Goal: Information Seeking & Learning: Find contact information

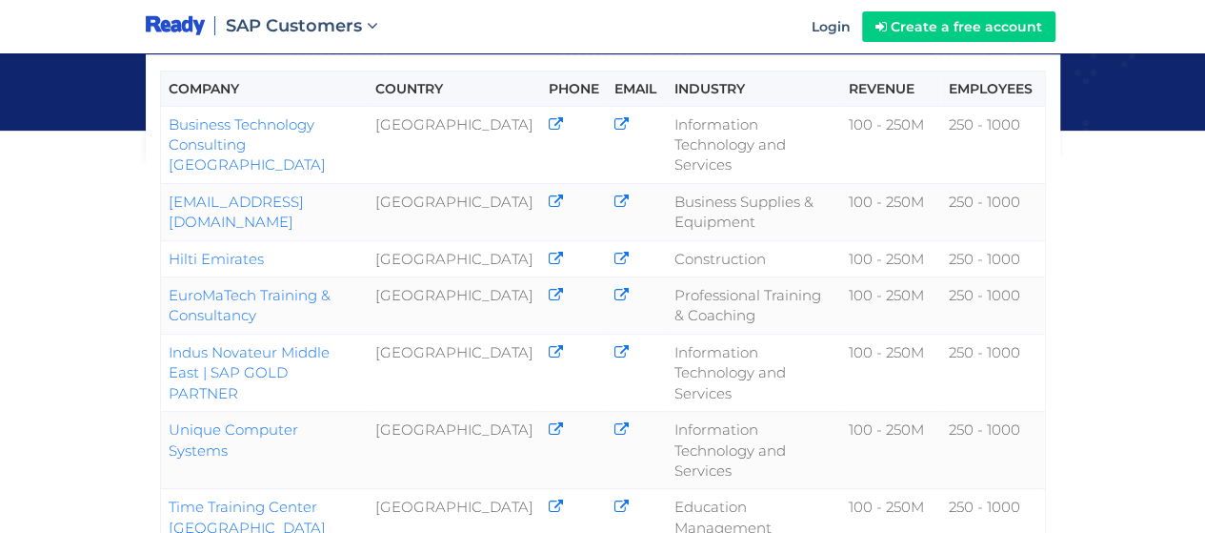
scroll to position [351, 0]
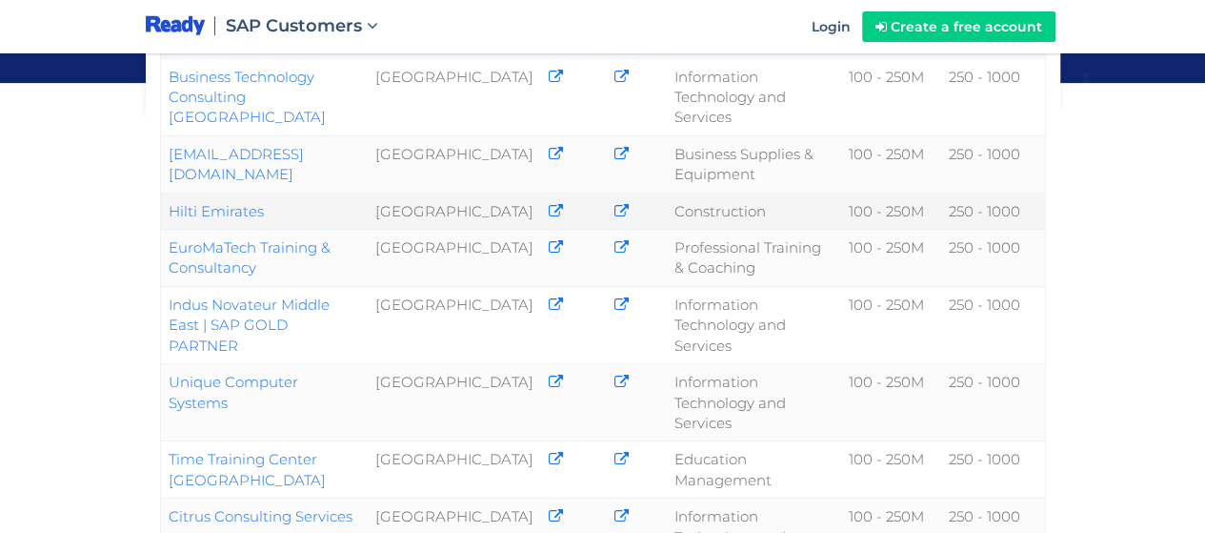
drag, startPoint x: 301, startPoint y: 180, endPoint x: 164, endPoint y: 183, distance: 137.2
click at [164, 192] on td "Hilti Emirates" at bounding box center [264, 210] width 208 height 36
copy link "Hilti Emirates"
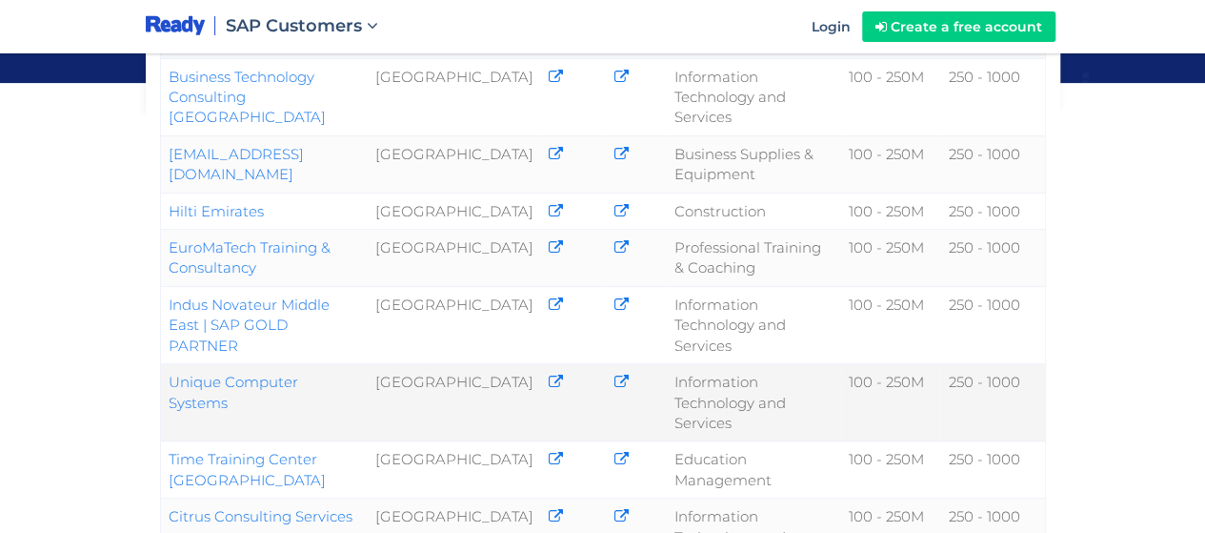
drag, startPoint x: 370, startPoint y: 376, endPoint x: 161, endPoint y: 395, distance: 209.5
click at [161, 395] on td "Unique Computer Systems" at bounding box center [264, 402] width 208 height 77
copy link "Unique Computer Systems"
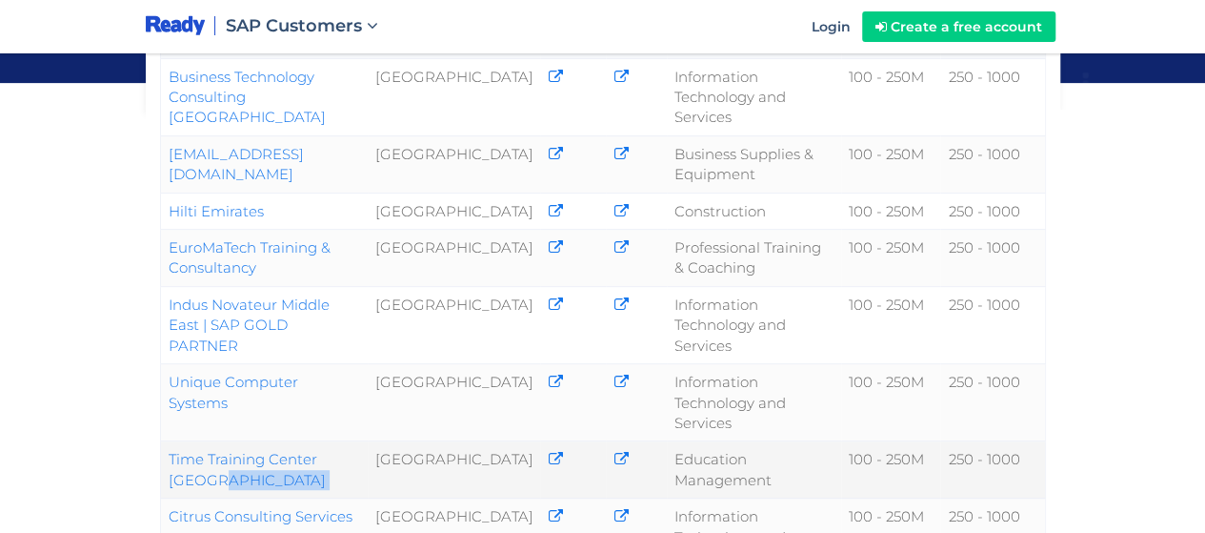
drag, startPoint x: 163, startPoint y: 455, endPoint x: 414, endPoint y: 442, distance: 251.9
click at [414, 442] on tr "Time Training Center [GEOGRAPHIC_DATA] [GEOGRAPHIC_DATA] Education Management 1…" at bounding box center [602, 469] width 885 height 57
copy tr "Time Training Center [GEOGRAPHIC_DATA]"
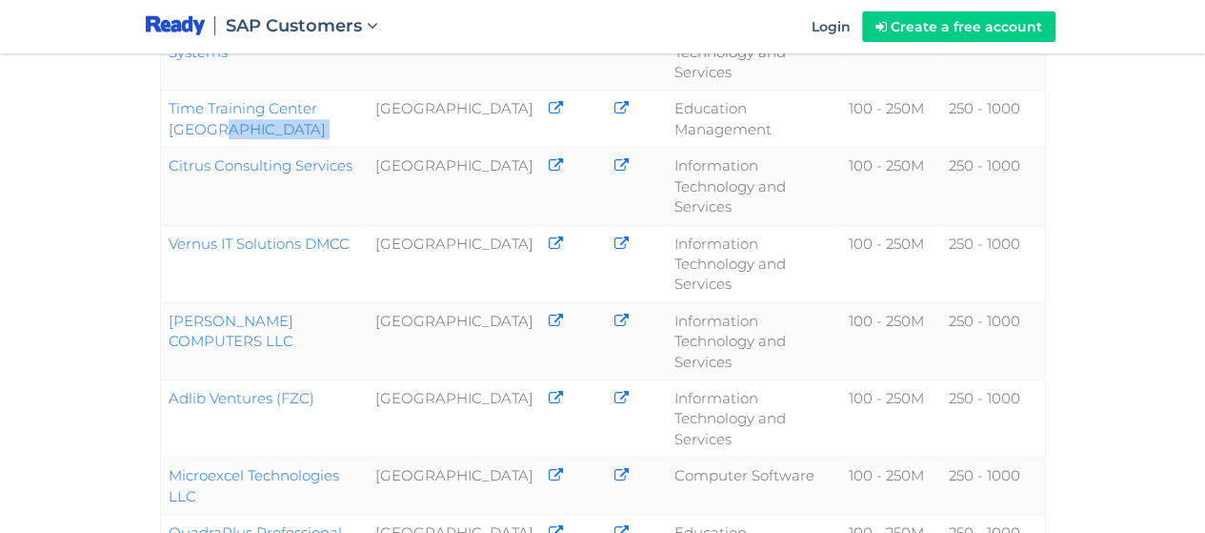
scroll to position [785, 0]
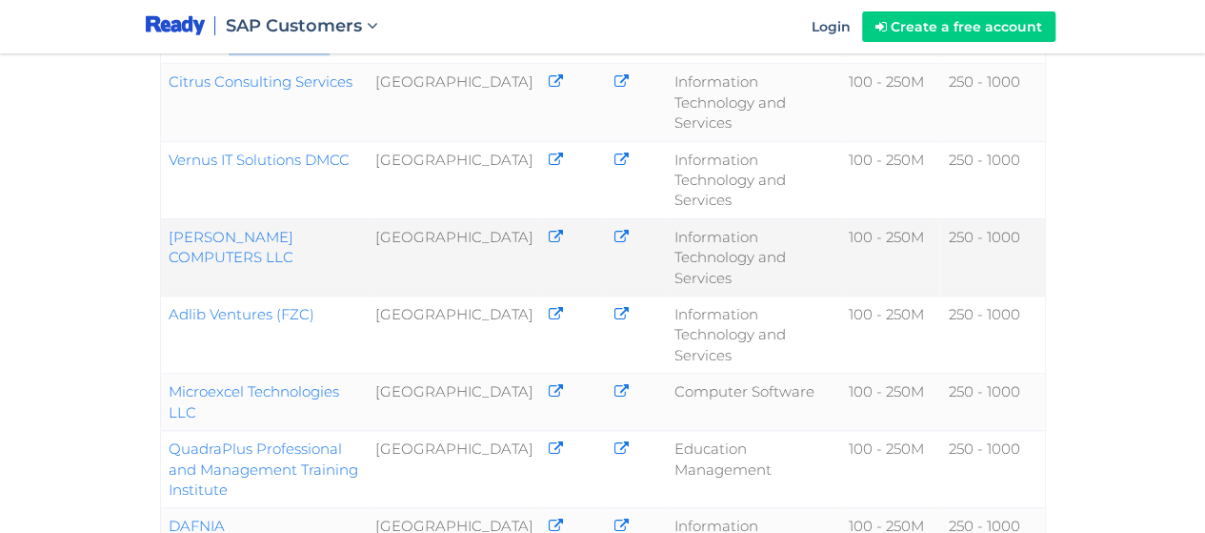
drag, startPoint x: 159, startPoint y: 226, endPoint x: 367, endPoint y: 226, distance: 207.7
click at [367, 226] on td "[PERSON_NAME] COMPUTERS LLC" at bounding box center [264, 256] width 208 height 77
copy link "[PERSON_NAME] COMPUTERS LLC"
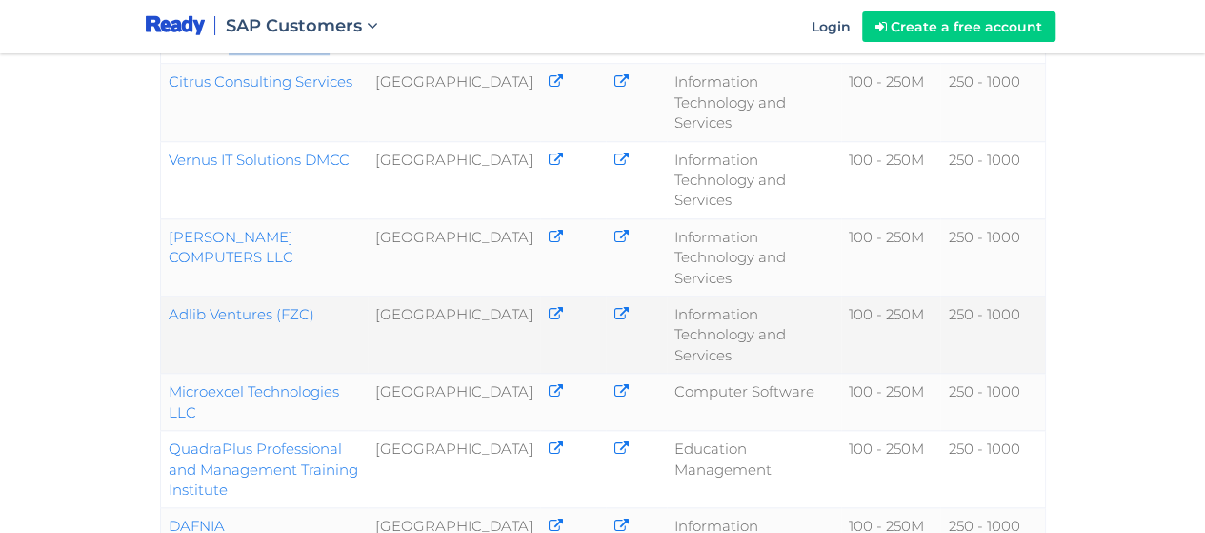
drag, startPoint x: 160, startPoint y: 310, endPoint x: 273, endPoint y: 306, distance: 112.5
click at [273, 306] on td "Adlib Ventures (FZC)" at bounding box center [264, 334] width 208 height 77
copy link "Adlib Ventures"
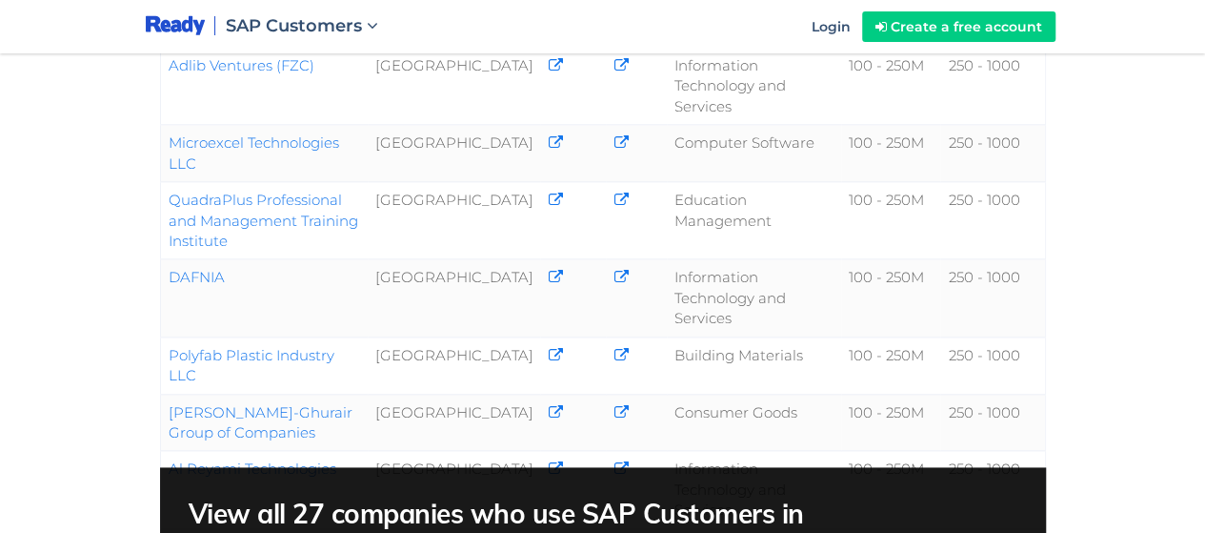
scroll to position [1037, 0]
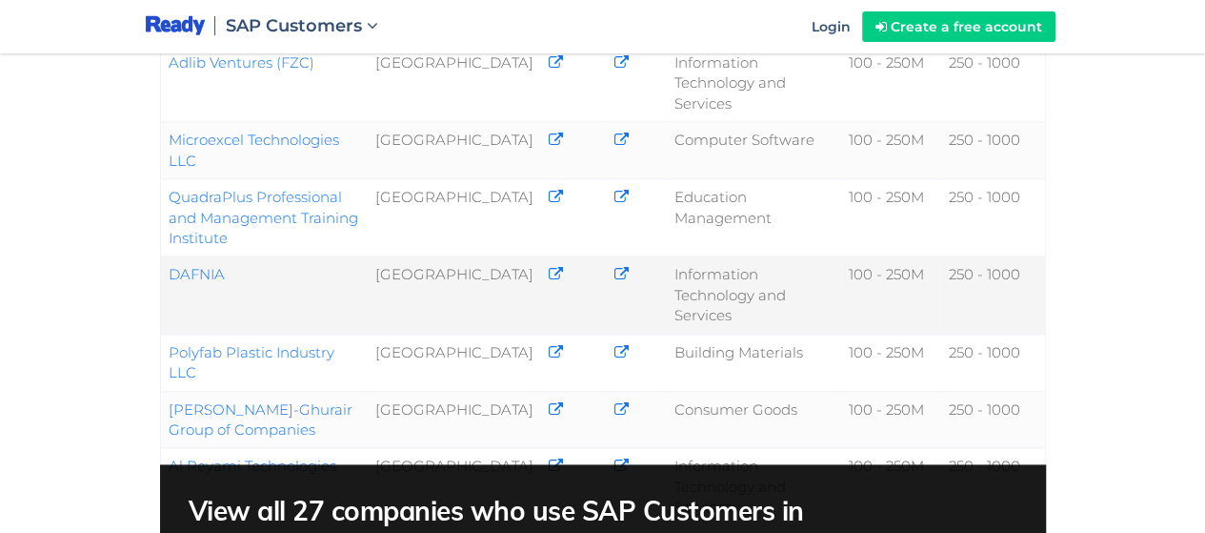
drag, startPoint x: 252, startPoint y: 243, endPoint x: 160, endPoint y: 259, distance: 92.9
click at [160, 259] on td "DAFNIA" at bounding box center [264, 294] width 208 height 77
copy link "DAFNIA"
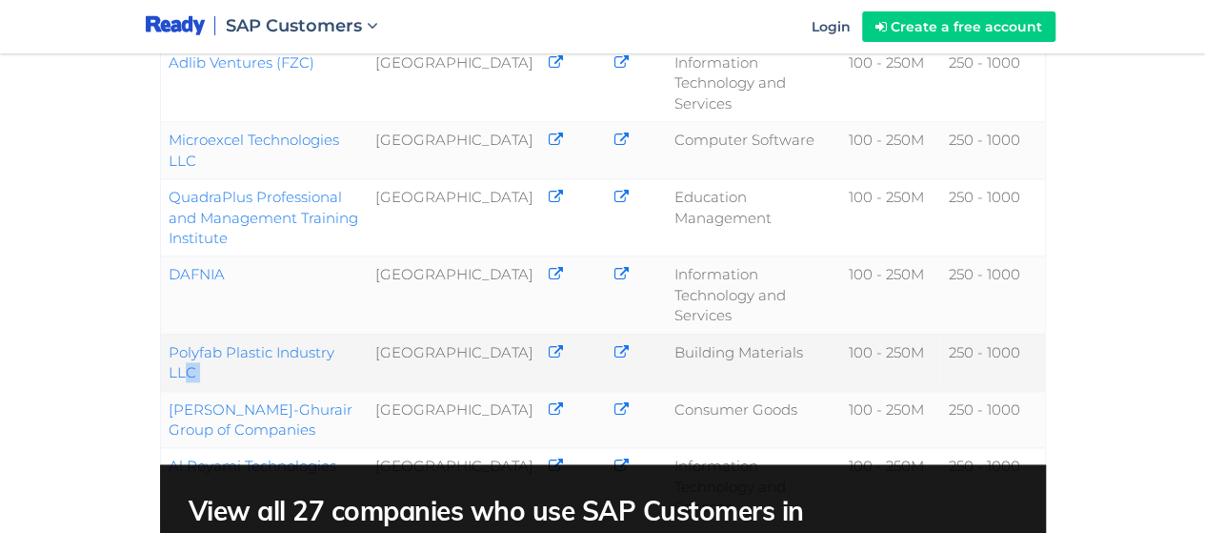
drag, startPoint x: 164, startPoint y: 315, endPoint x: 417, endPoint y: 312, distance: 253.5
click at [417, 333] on tr "Polyfab Plastic Industry LLC [GEOGRAPHIC_DATA] Building Materials 100 - 250M 25…" at bounding box center [602, 361] width 885 height 57
copy tr "Polyfab Plastic Industry LLC"
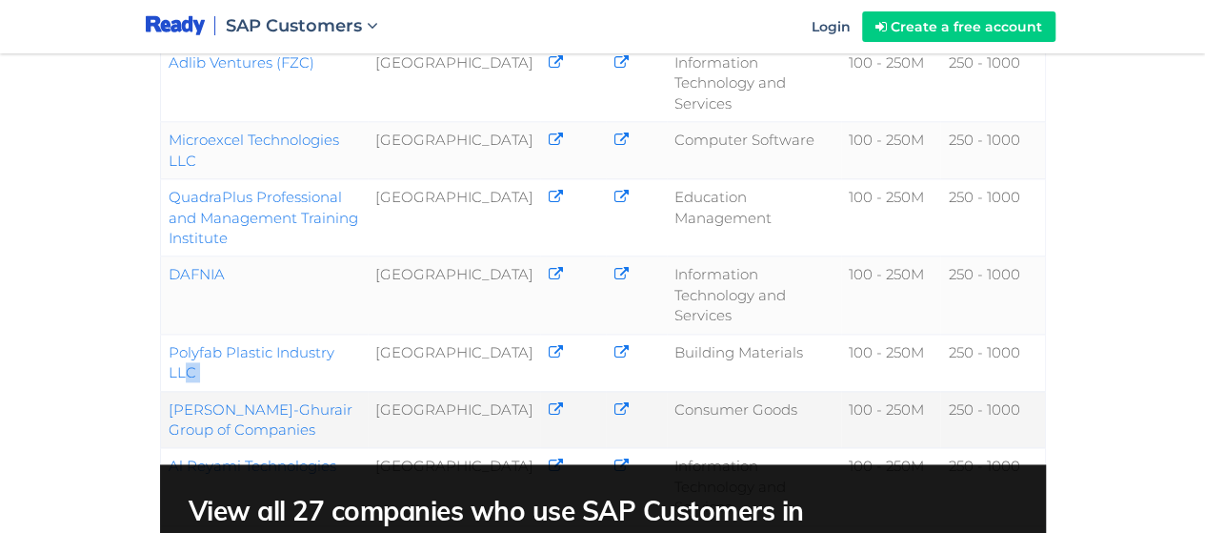
drag, startPoint x: 269, startPoint y: 396, endPoint x: 162, endPoint y: 378, distance: 108.2
click at [162, 391] on td "[PERSON_NAME]-Ghurair Group of Companies" at bounding box center [264, 419] width 208 height 57
copy link "[PERSON_NAME]-Ghurair Group of Companies"
